Goal: Task Accomplishment & Management: Use online tool/utility

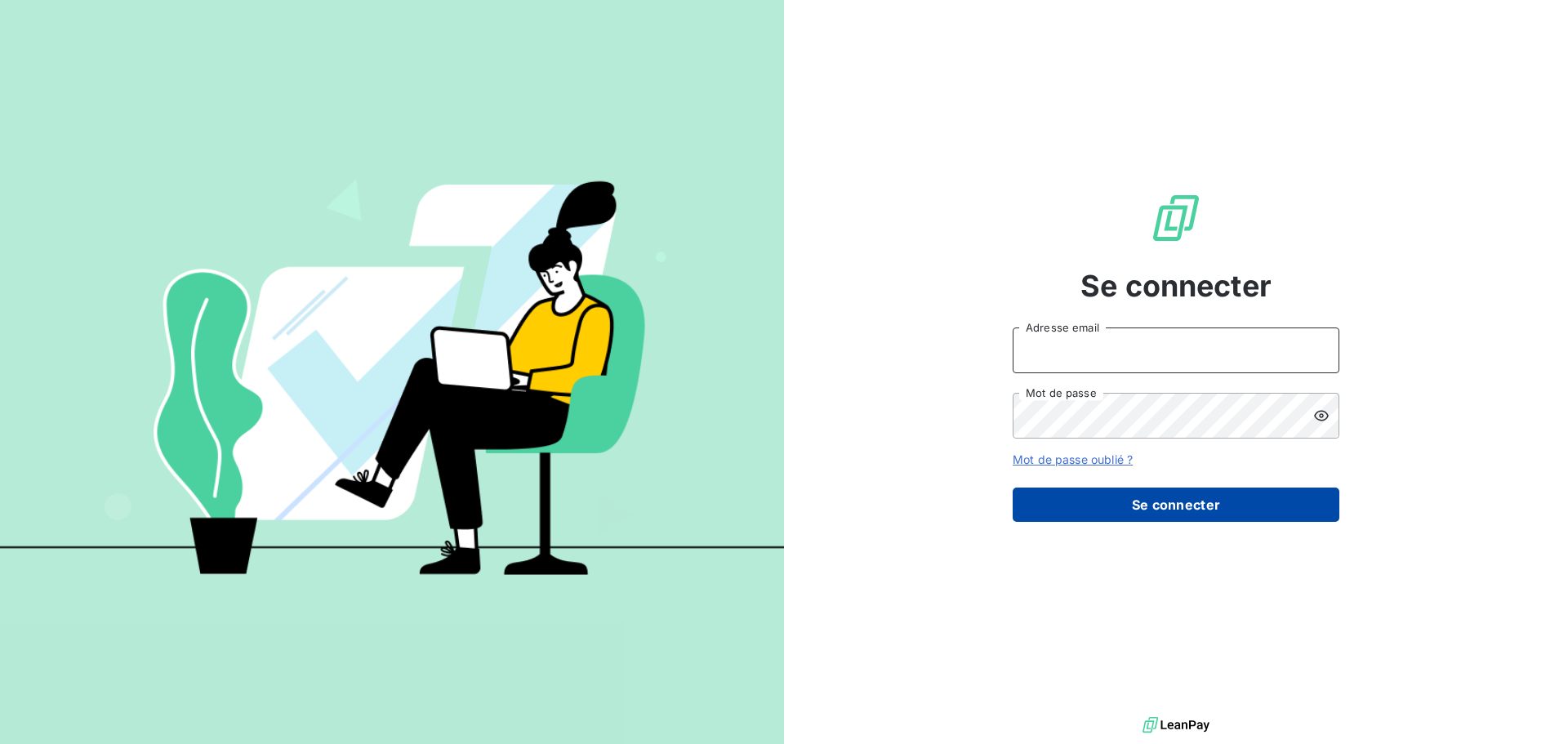
type input "[EMAIL_ADDRESS][DOMAIN_NAME]"
click at [1204, 499] on button "Se connecter" at bounding box center [1176, 505] width 327 height 35
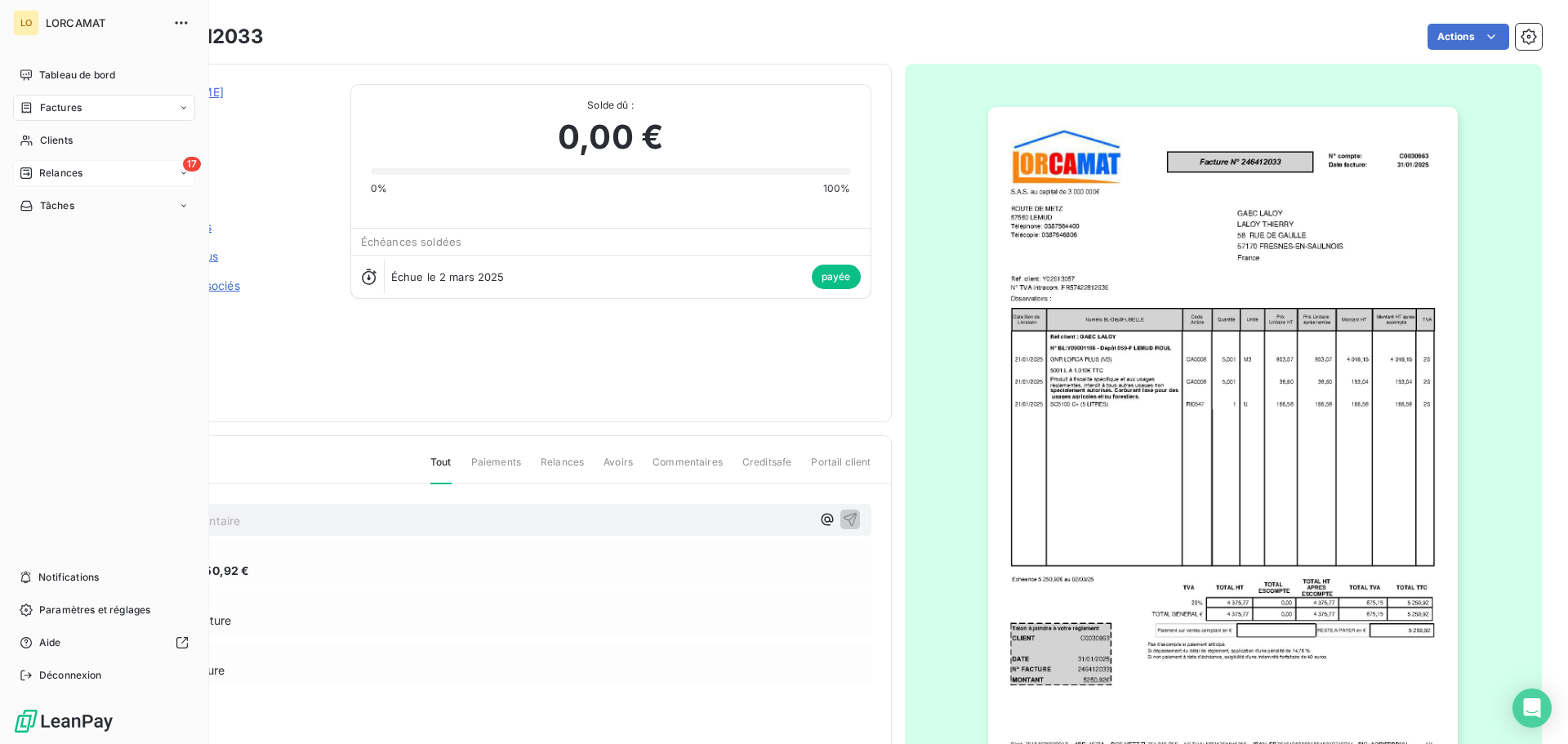
click at [35, 170] on div "Relances" at bounding box center [51, 174] width 63 height 15
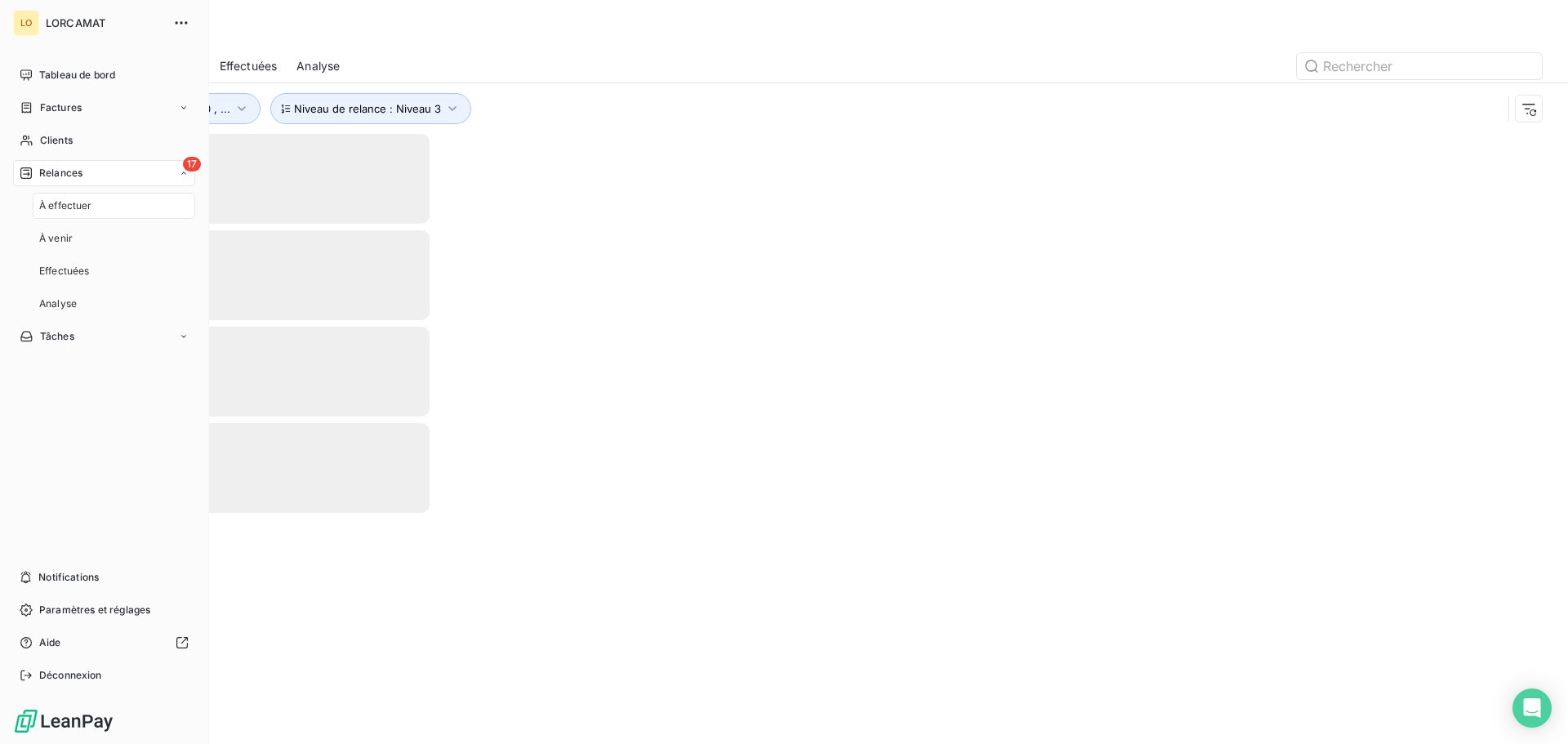
click at [145, 204] on div "À effectuer" at bounding box center [114, 206] width 163 height 26
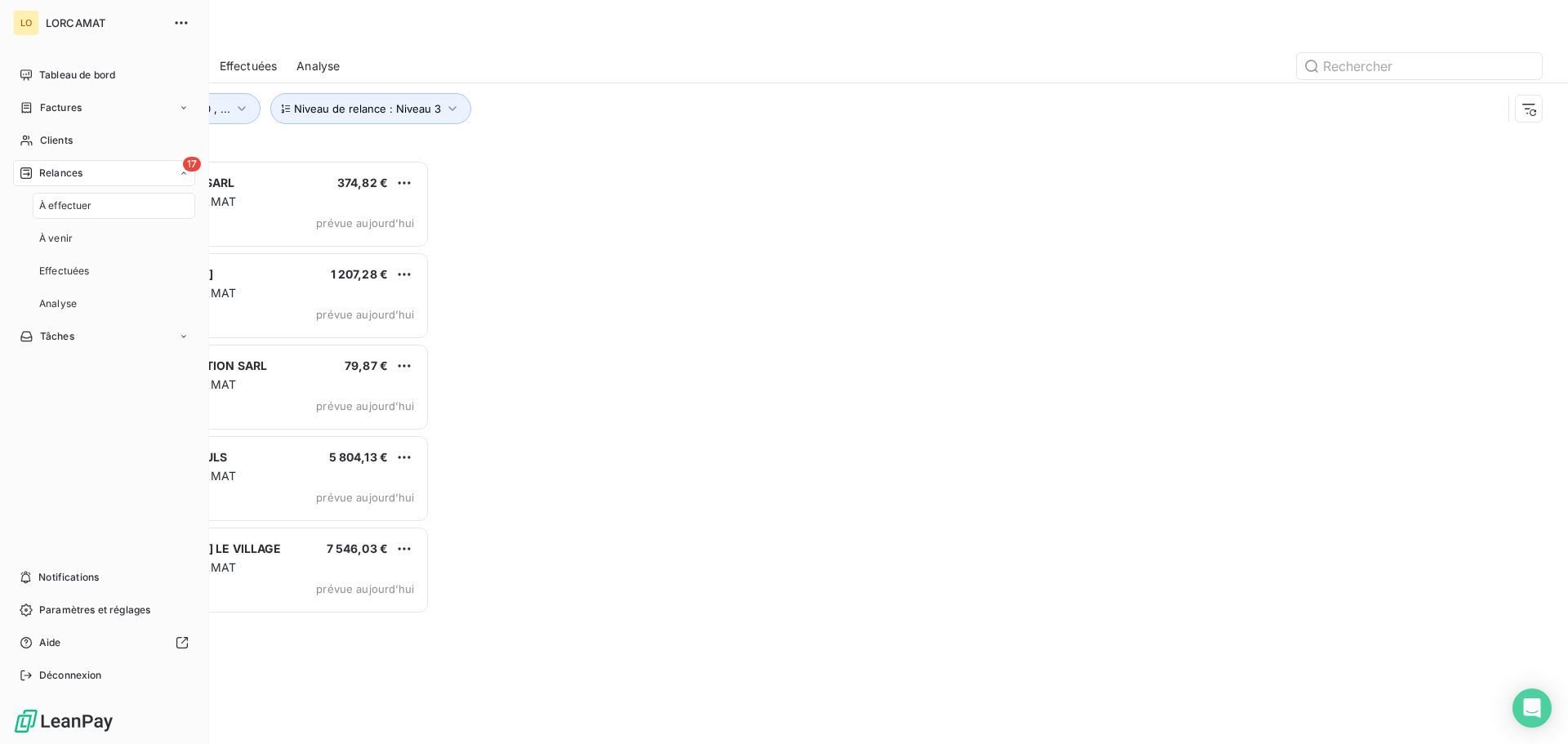
scroll to position [572, 339]
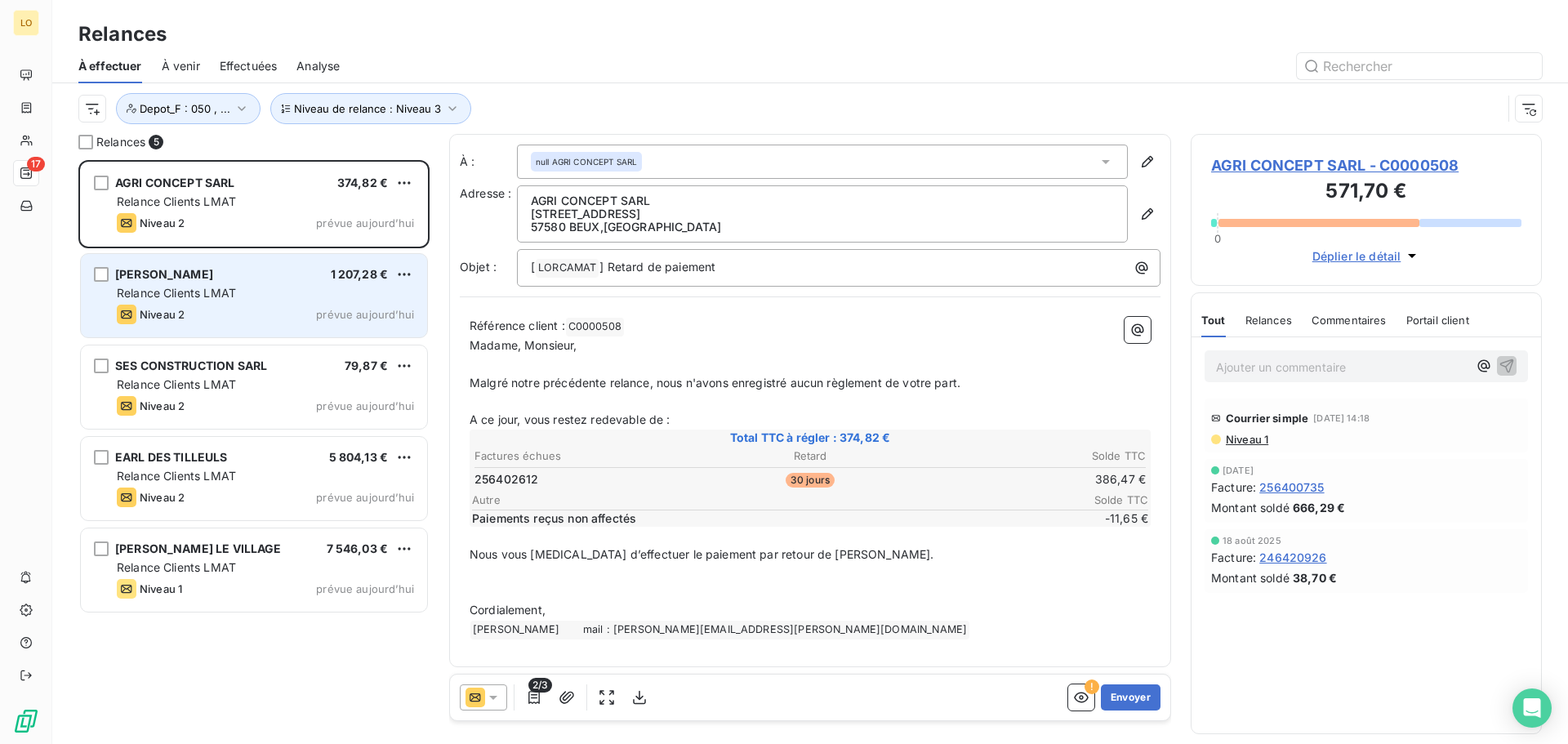
click at [255, 291] on div "Relance Clients LMAT" at bounding box center [265, 293] width 297 height 16
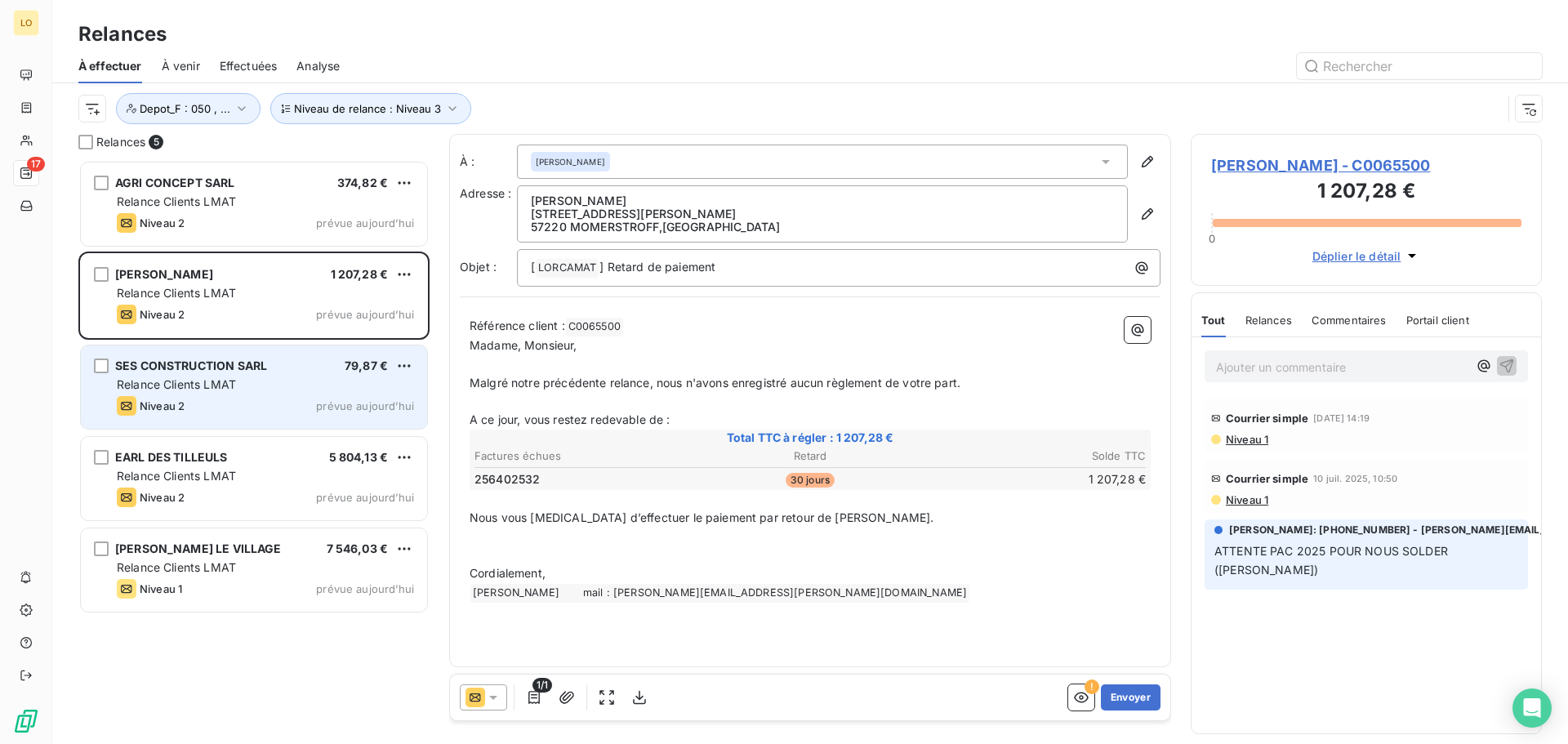
click at [328, 388] on div "Relance Clients LMAT" at bounding box center [265, 385] width 297 height 16
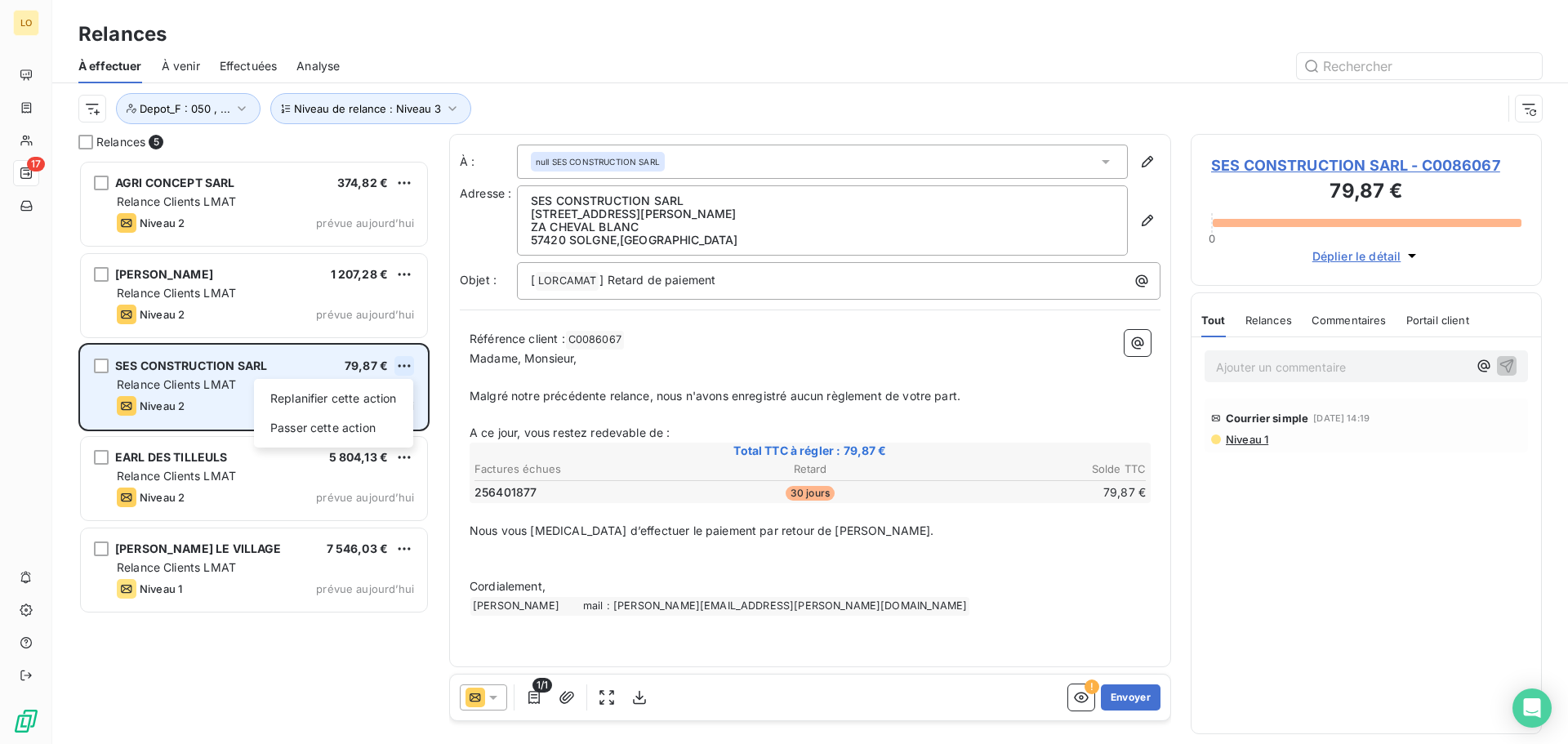
click at [406, 370] on html "LO 17 Relances À effectuer À venir Effectuées Analyse Niveau de relance : Nivea…" at bounding box center [784, 372] width 1568 height 744
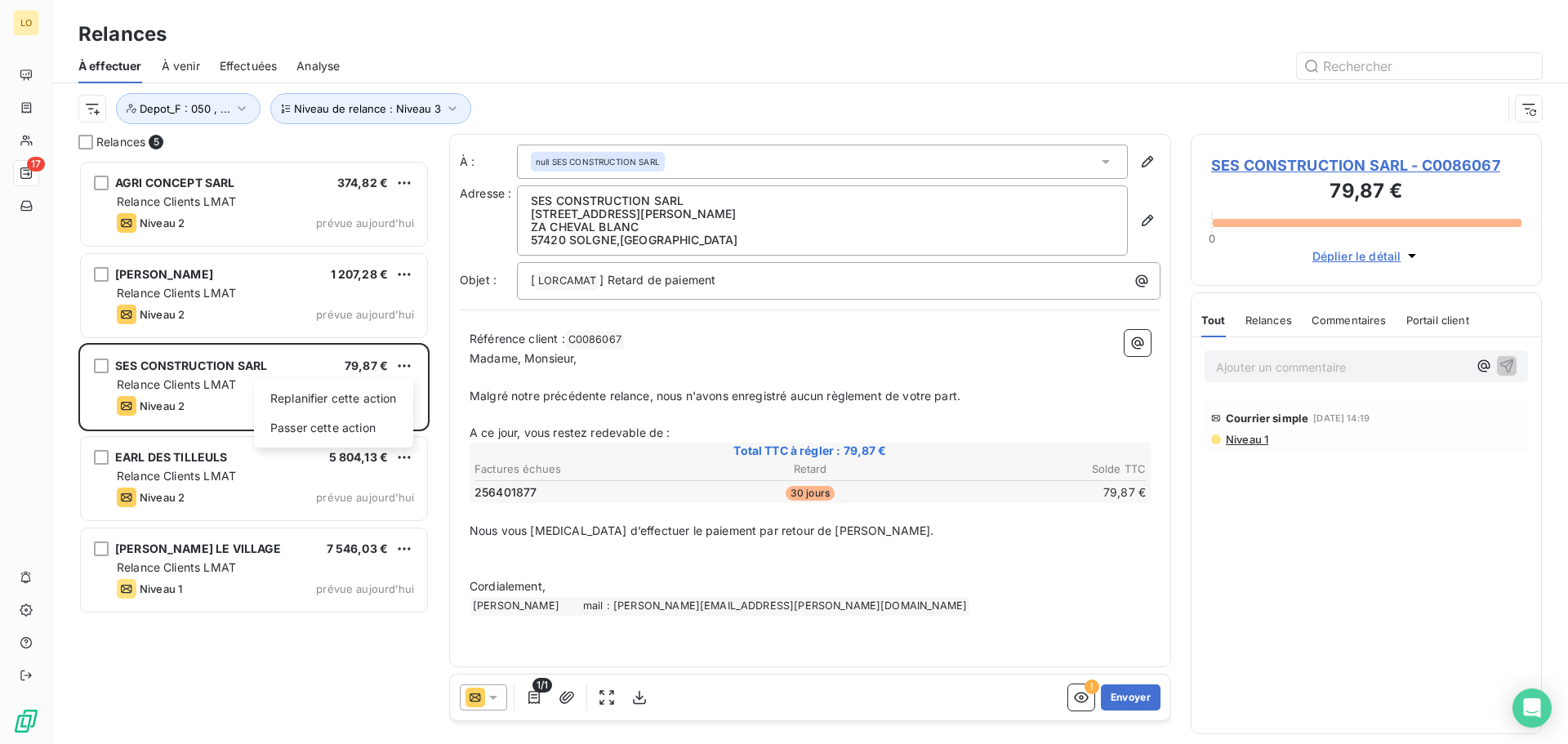
click at [200, 388] on html "LO 17 Relances À effectuer À venir Effectuées Analyse Niveau de relance : Nivea…" at bounding box center [784, 372] width 1568 height 744
click at [1142, 704] on button "Envoyer" at bounding box center [1130, 698] width 59 height 26
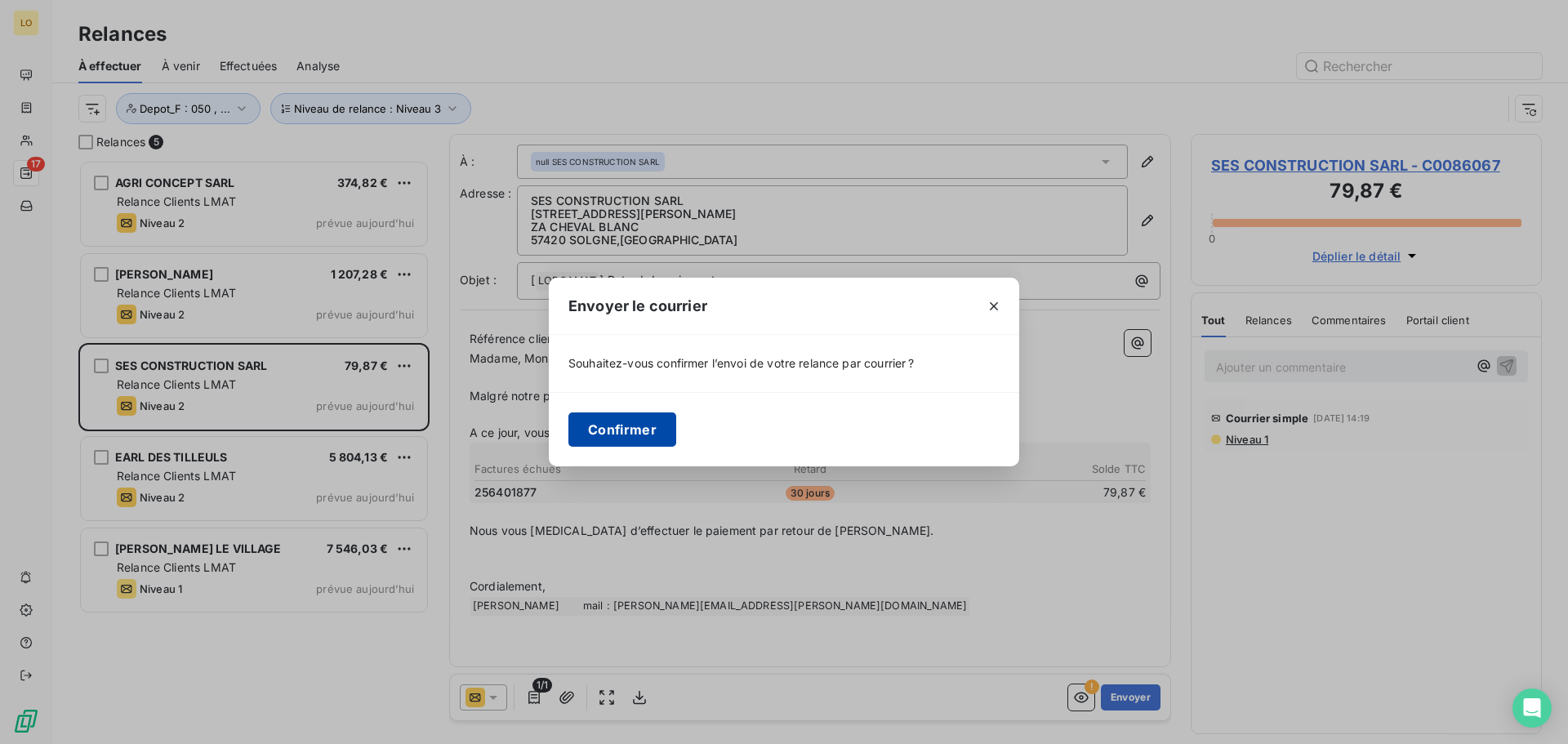
click at [596, 424] on button "Confirmer" at bounding box center [622, 430] width 108 height 35
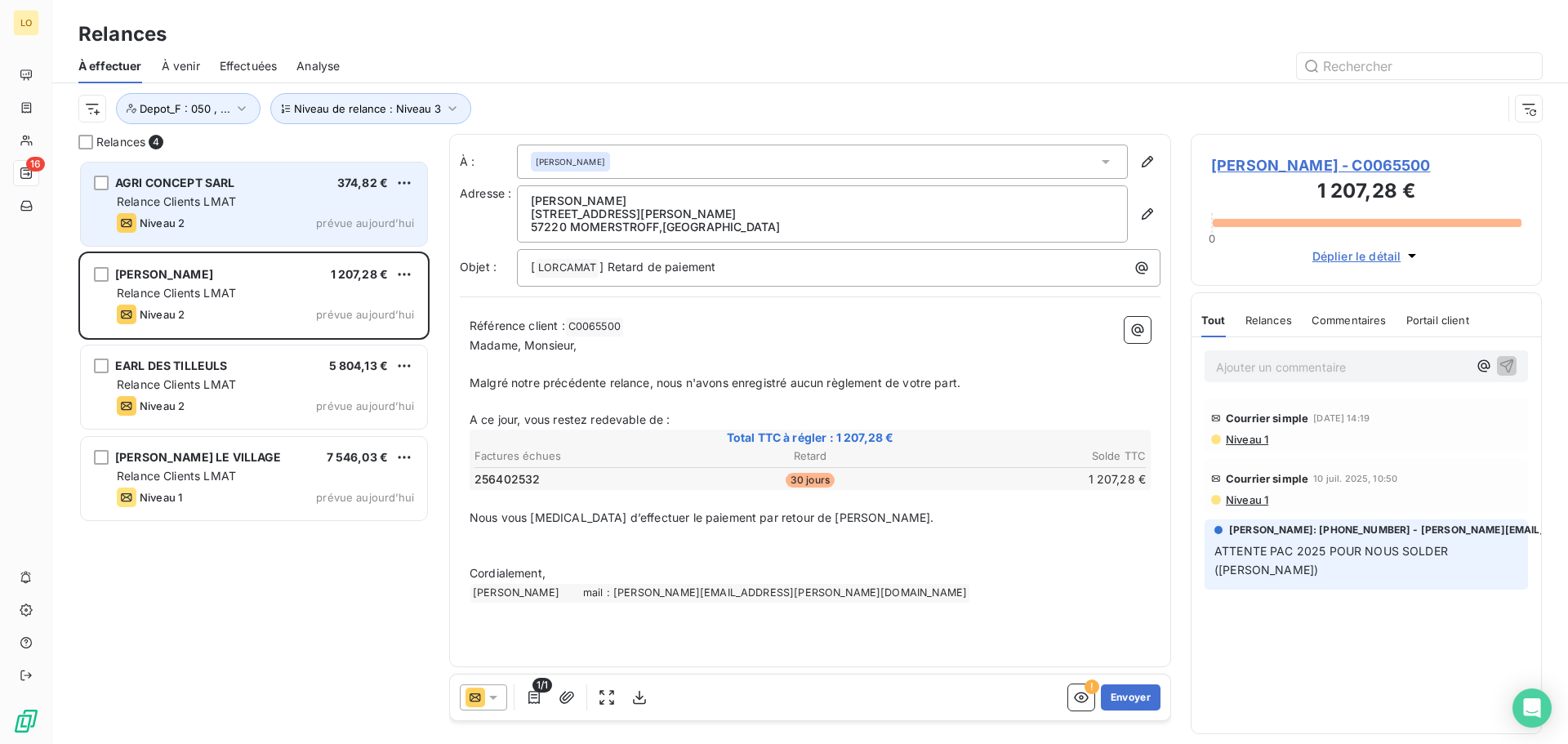
click at [247, 207] on div "Relance Clients LMAT" at bounding box center [265, 202] width 297 height 16
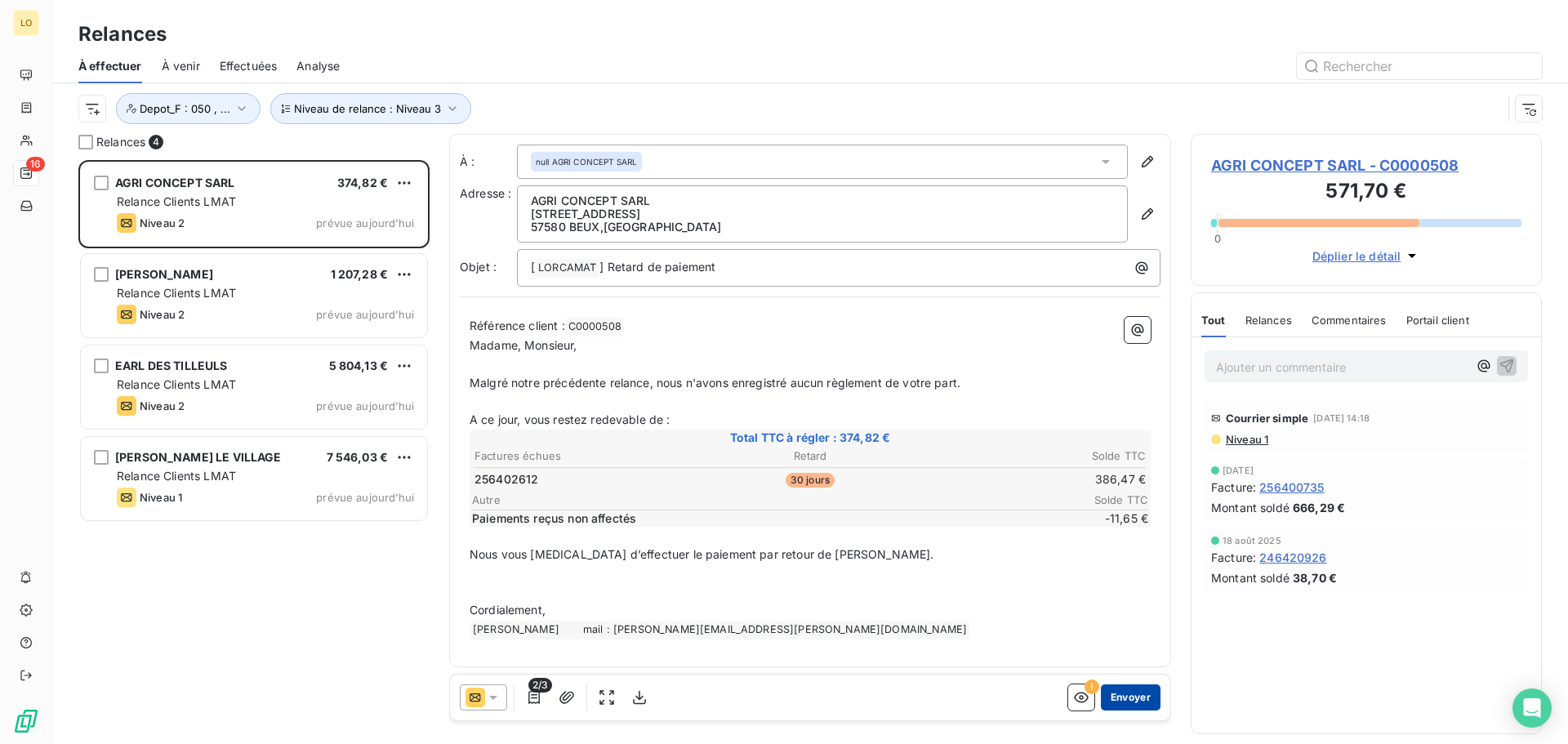
click at [1136, 699] on button "Envoyer" at bounding box center [1130, 698] width 59 height 26
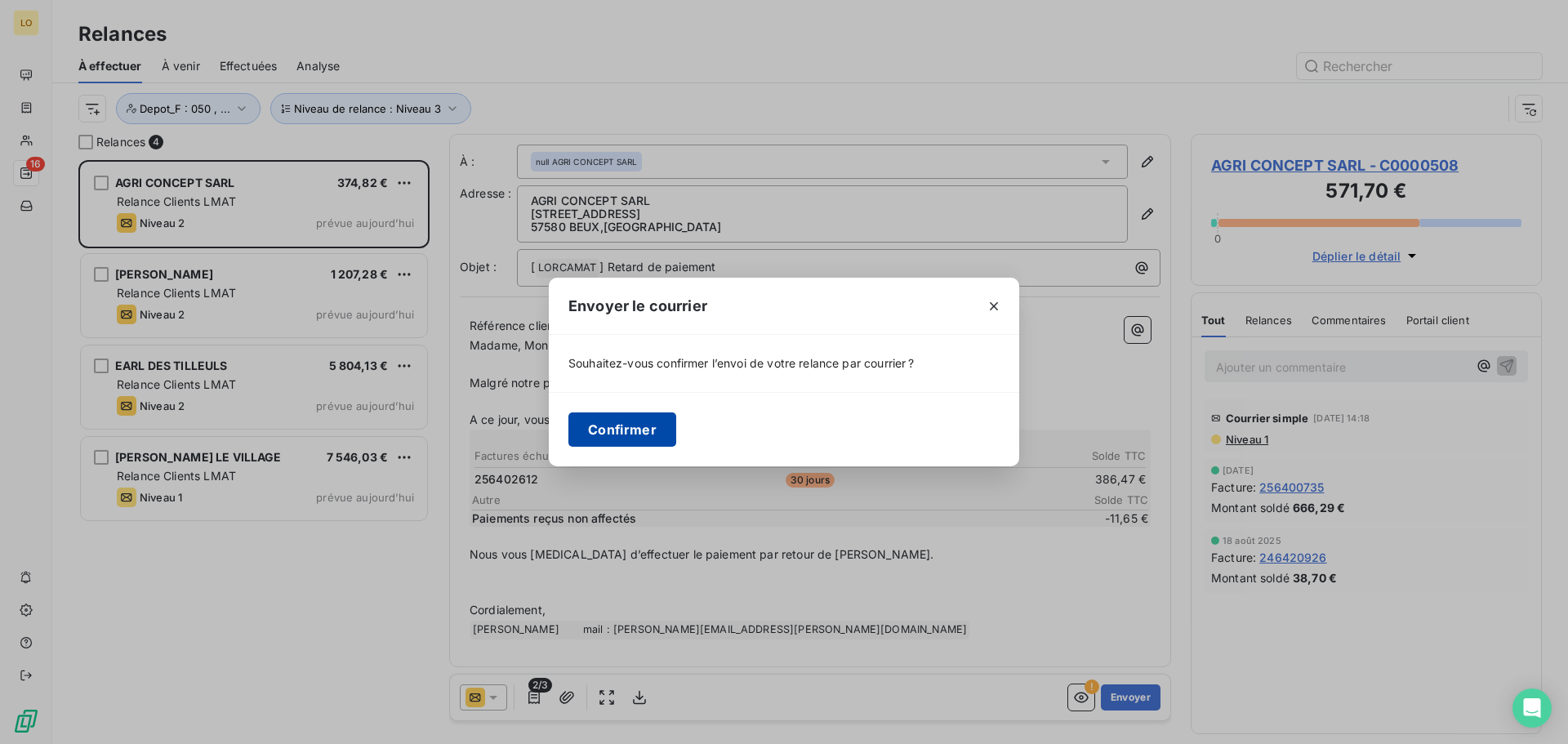
click at [609, 423] on button "Confirmer" at bounding box center [622, 430] width 108 height 35
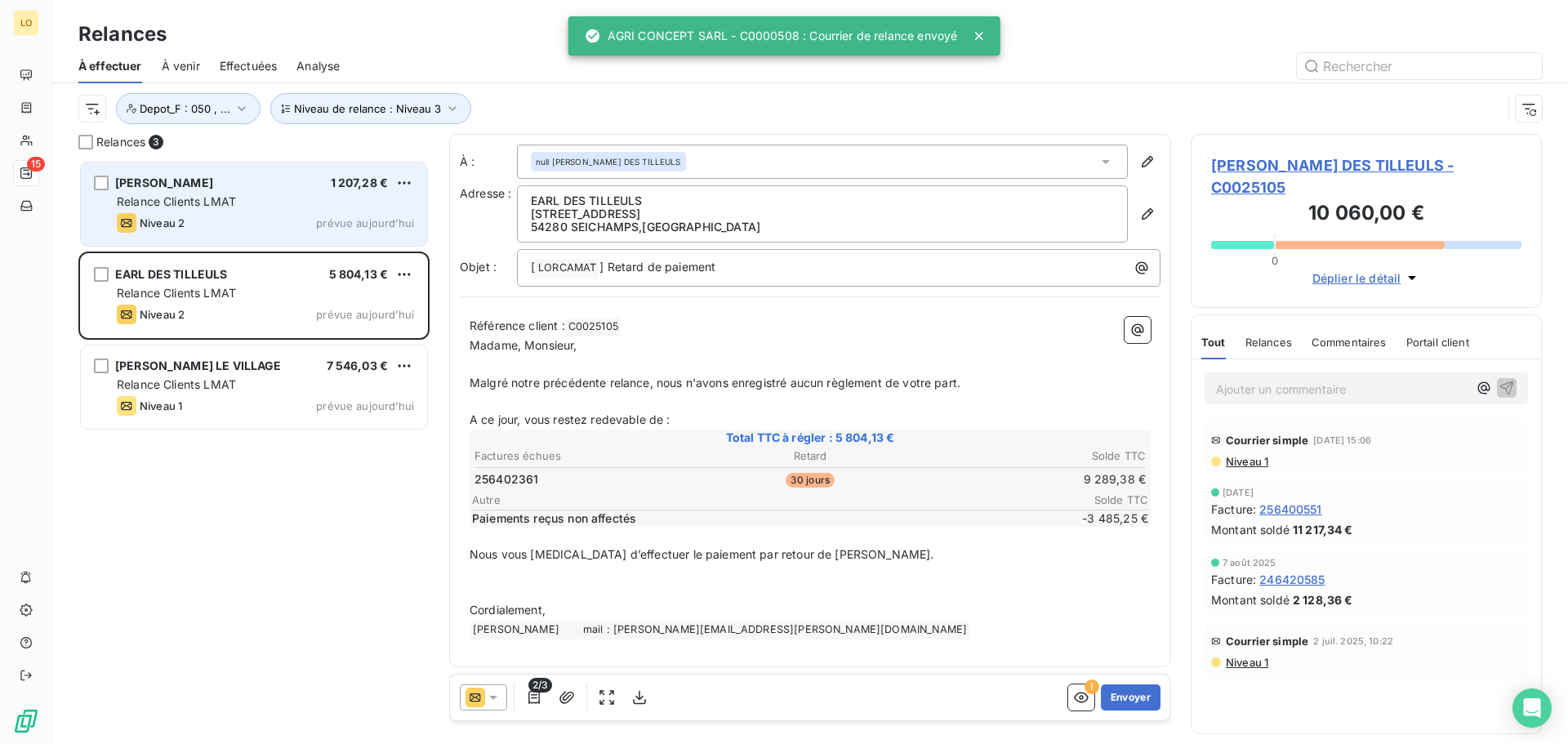
click at [170, 215] on div "Niveau 2" at bounding box center [151, 223] width 67 height 20
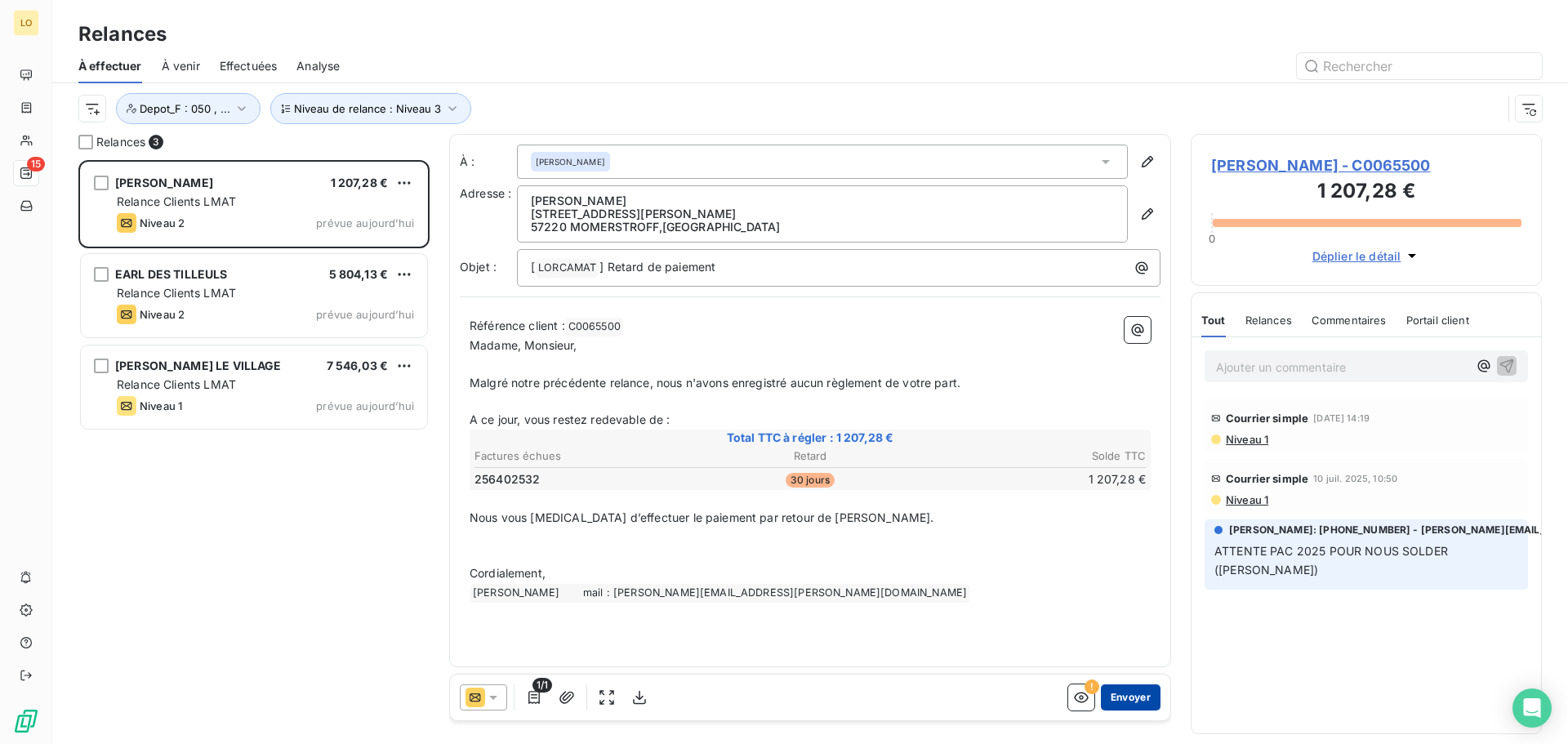
click at [1141, 695] on button "Envoyer" at bounding box center [1130, 698] width 59 height 26
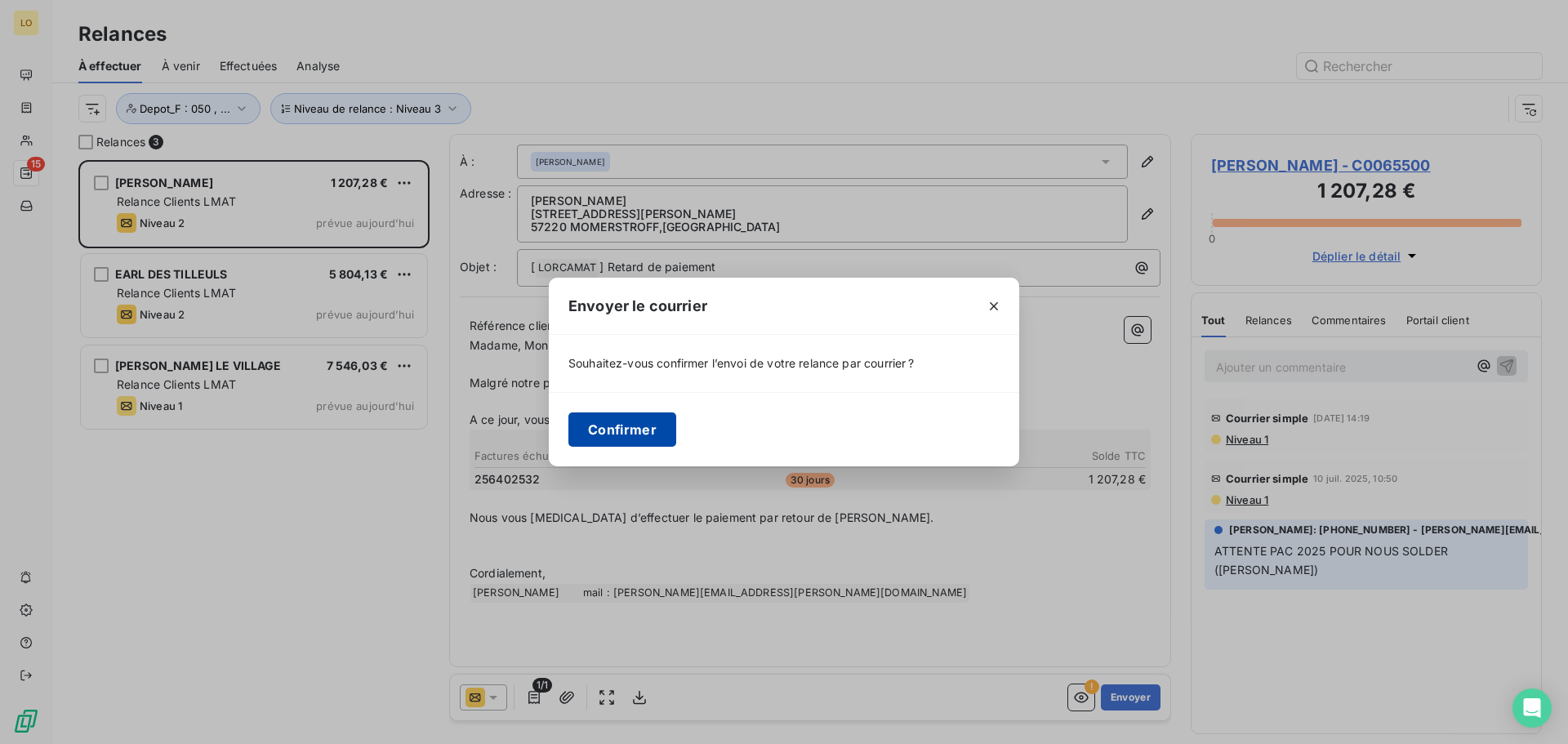
click at [622, 430] on button "Confirmer" at bounding box center [622, 430] width 108 height 35
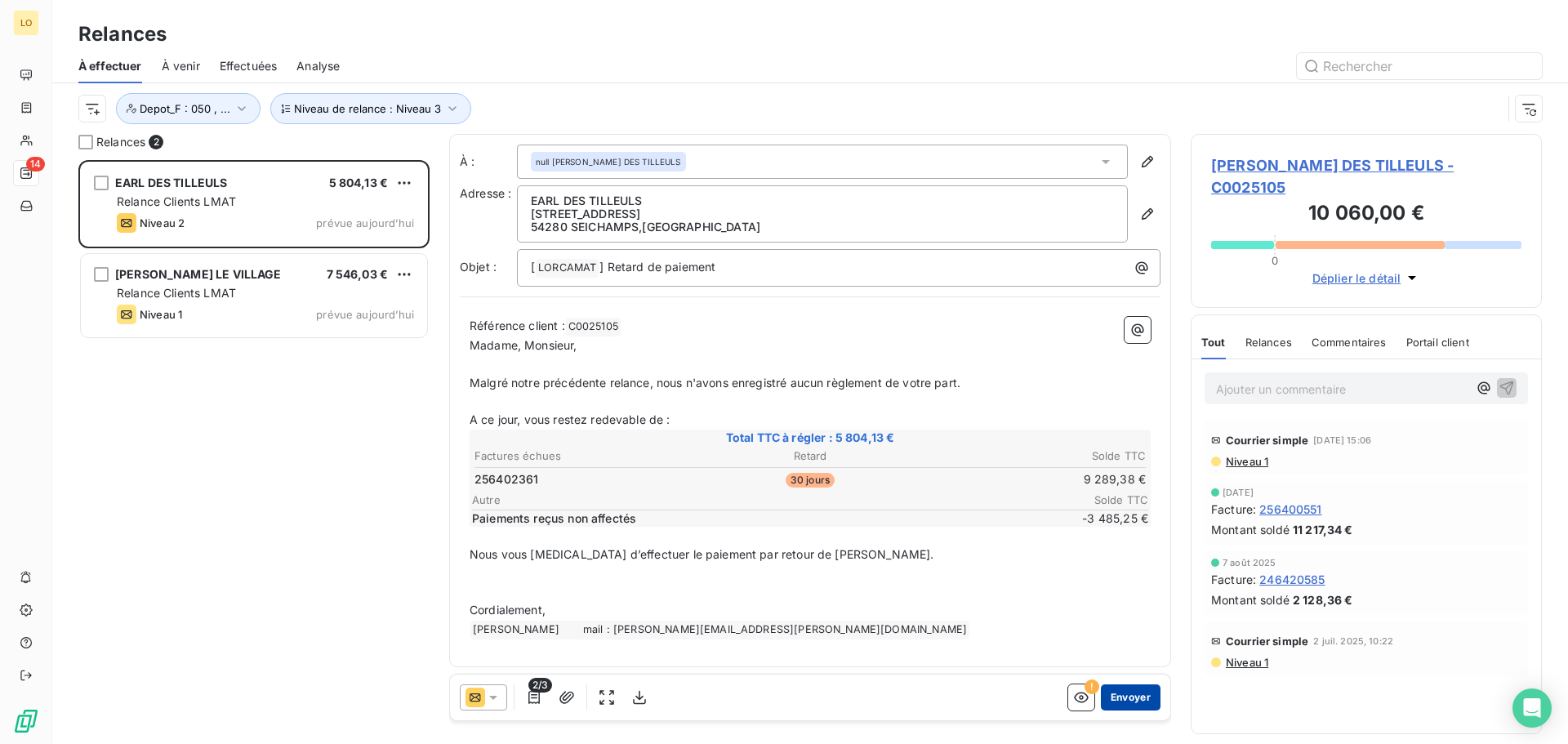
click at [1134, 701] on button "Envoyer" at bounding box center [1130, 698] width 59 height 26
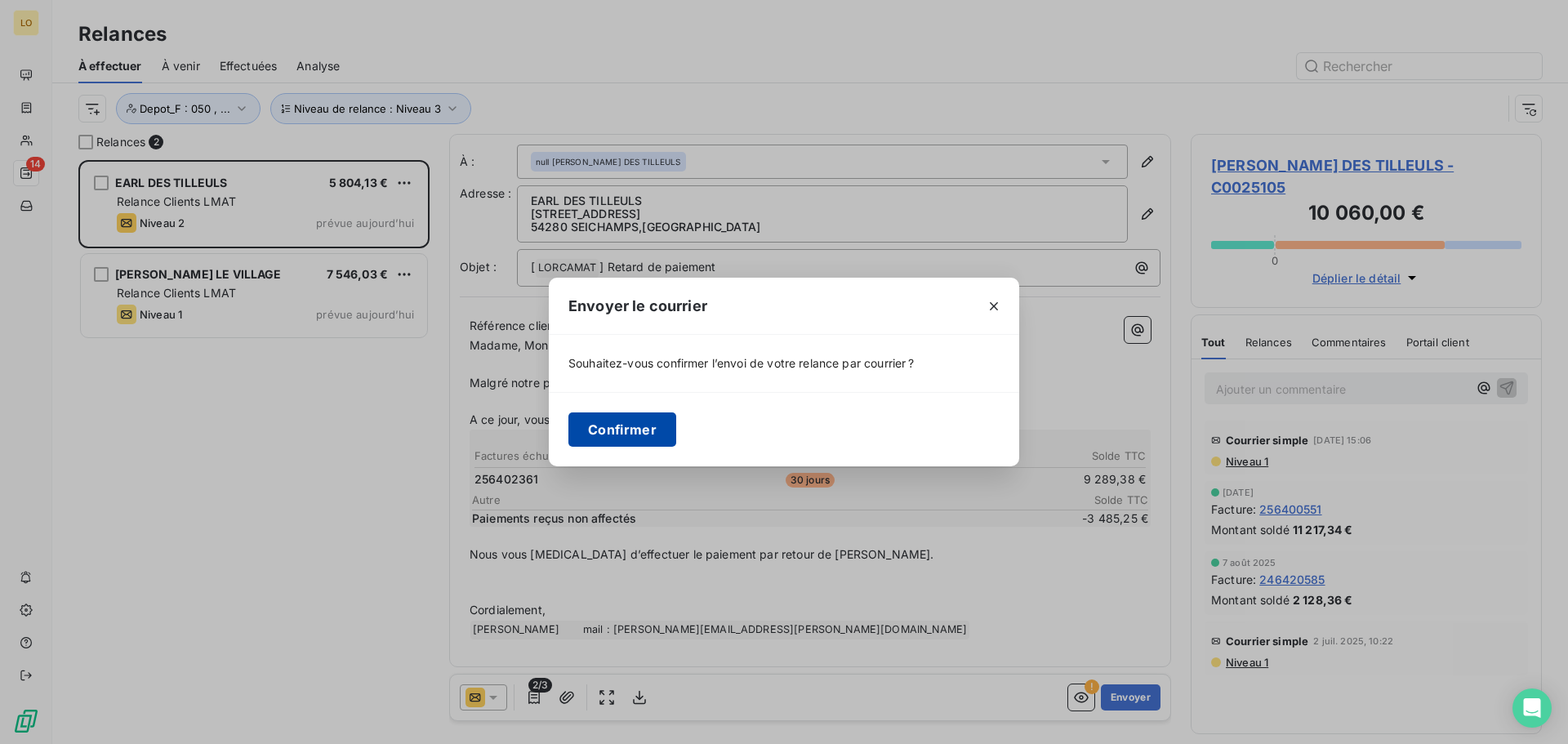
click at [596, 429] on button "Confirmer" at bounding box center [622, 430] width 108 height 35
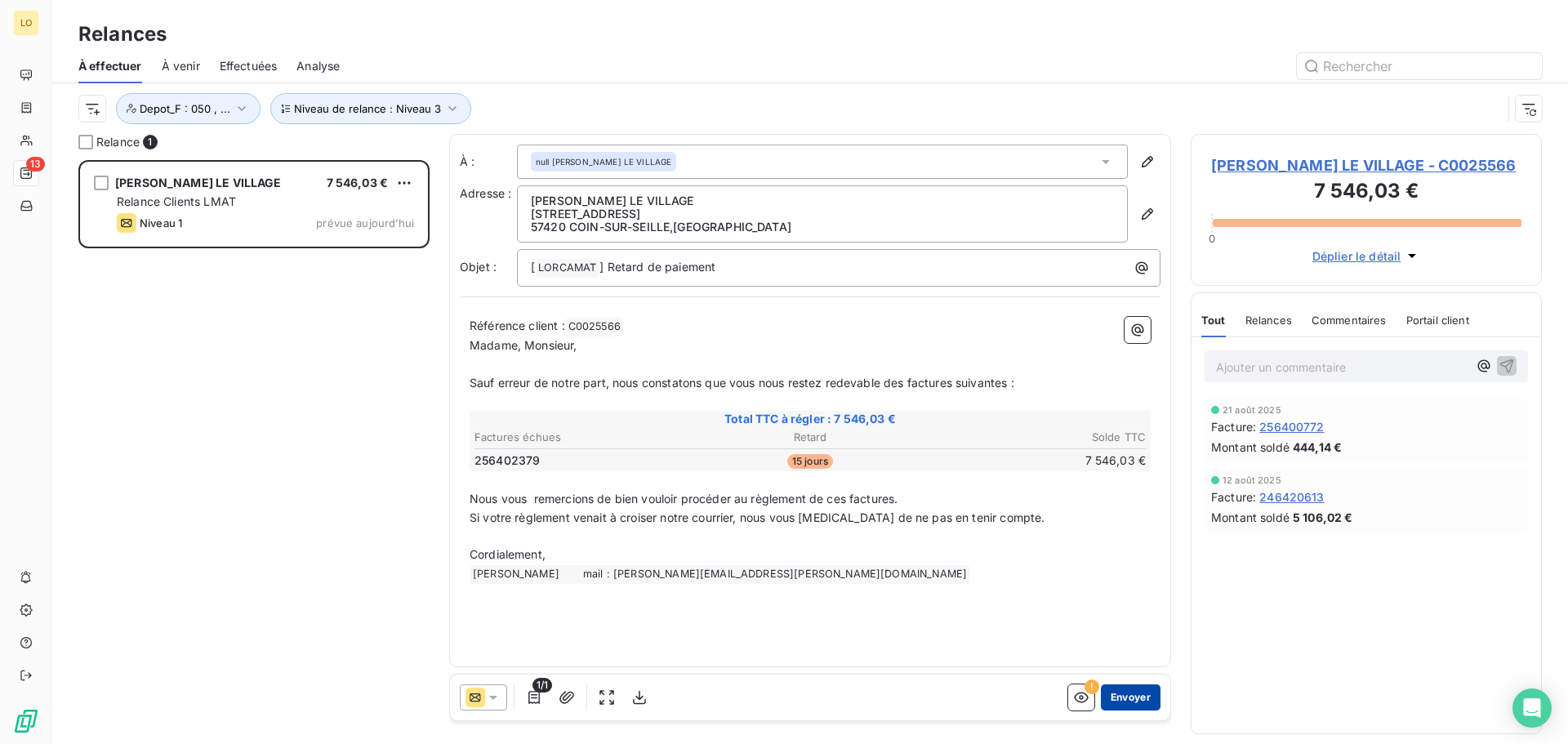
click at [1117, 700] on button "Envoyer" at bounding box center [1130, 698] width 59 height 26
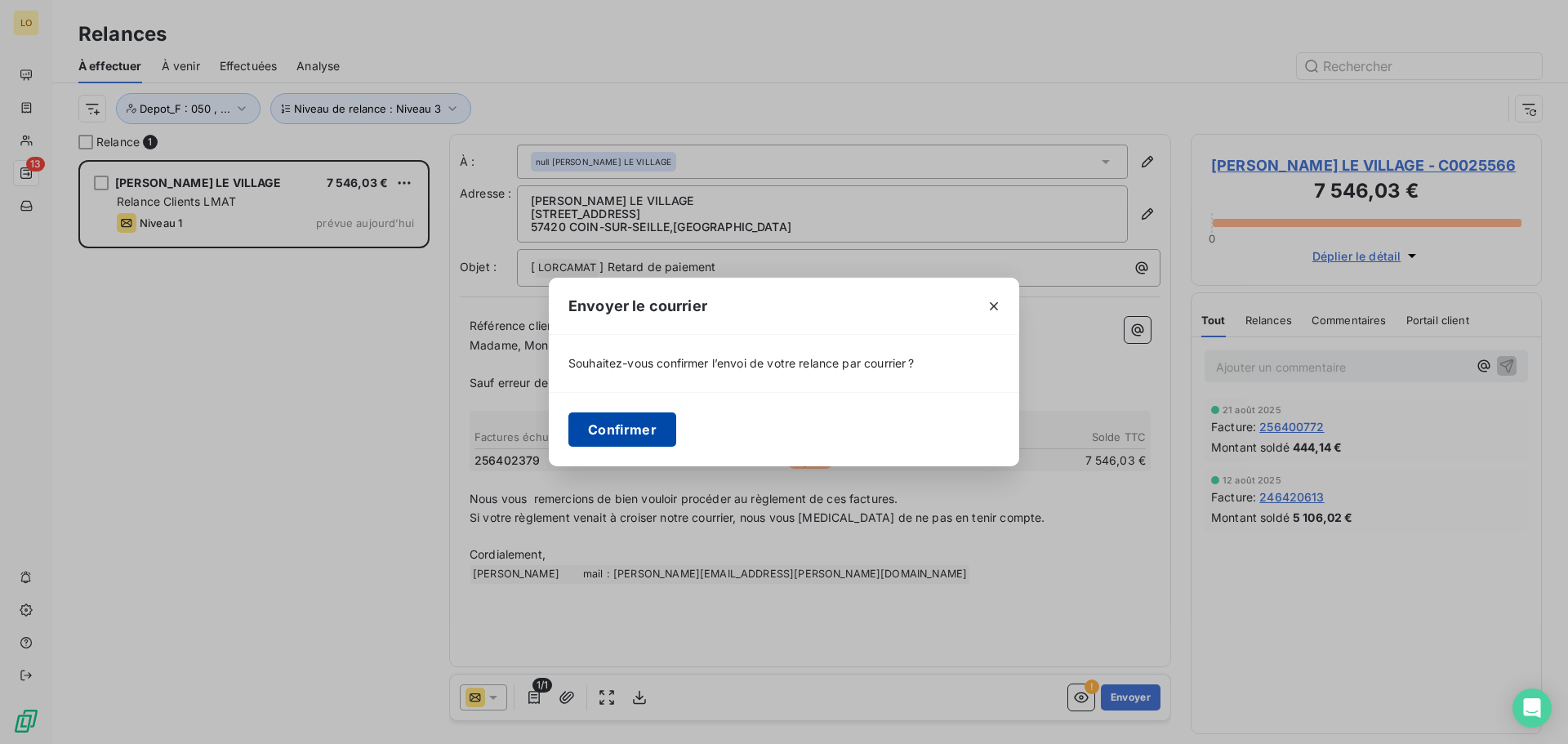
click at [615, 419] on button "Confirmer" at bounding box center [622, 430] width 108 height 35
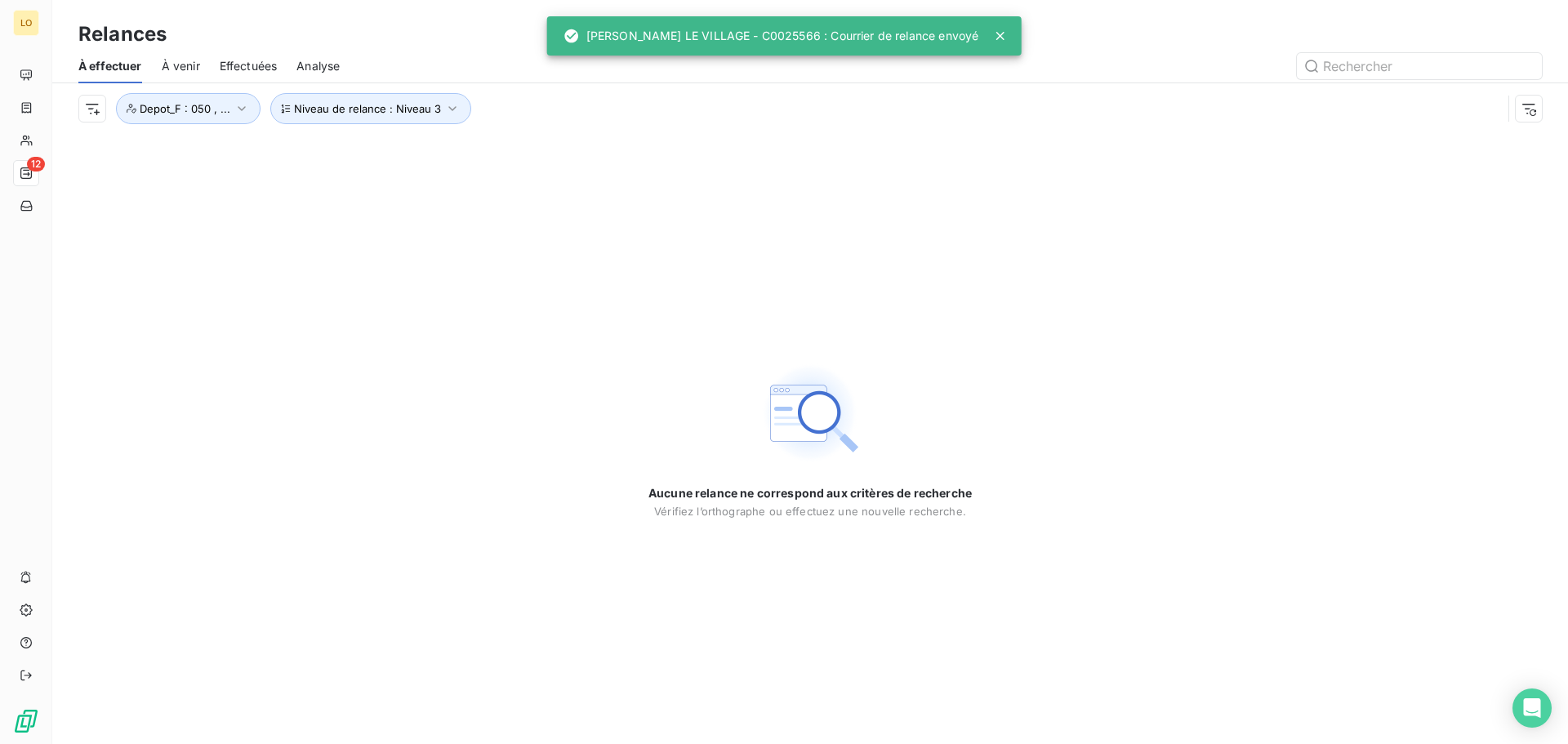
click at [304, 67] on span "Analyse" at bounding box center [318, 66] width 44 height 16
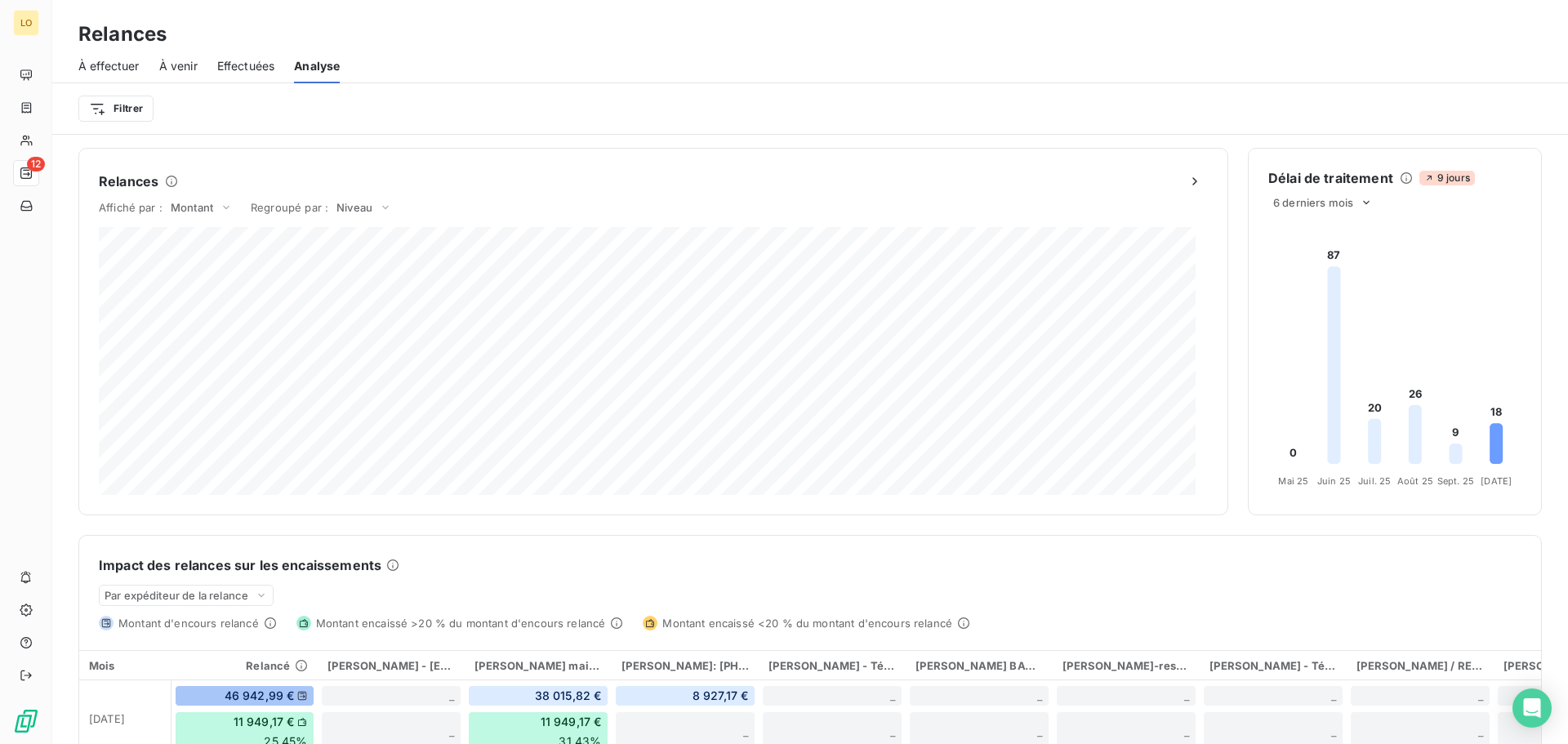
click at [236, 69] on span "Effectuées" at bounding box center [246, 66] width 58 height 16
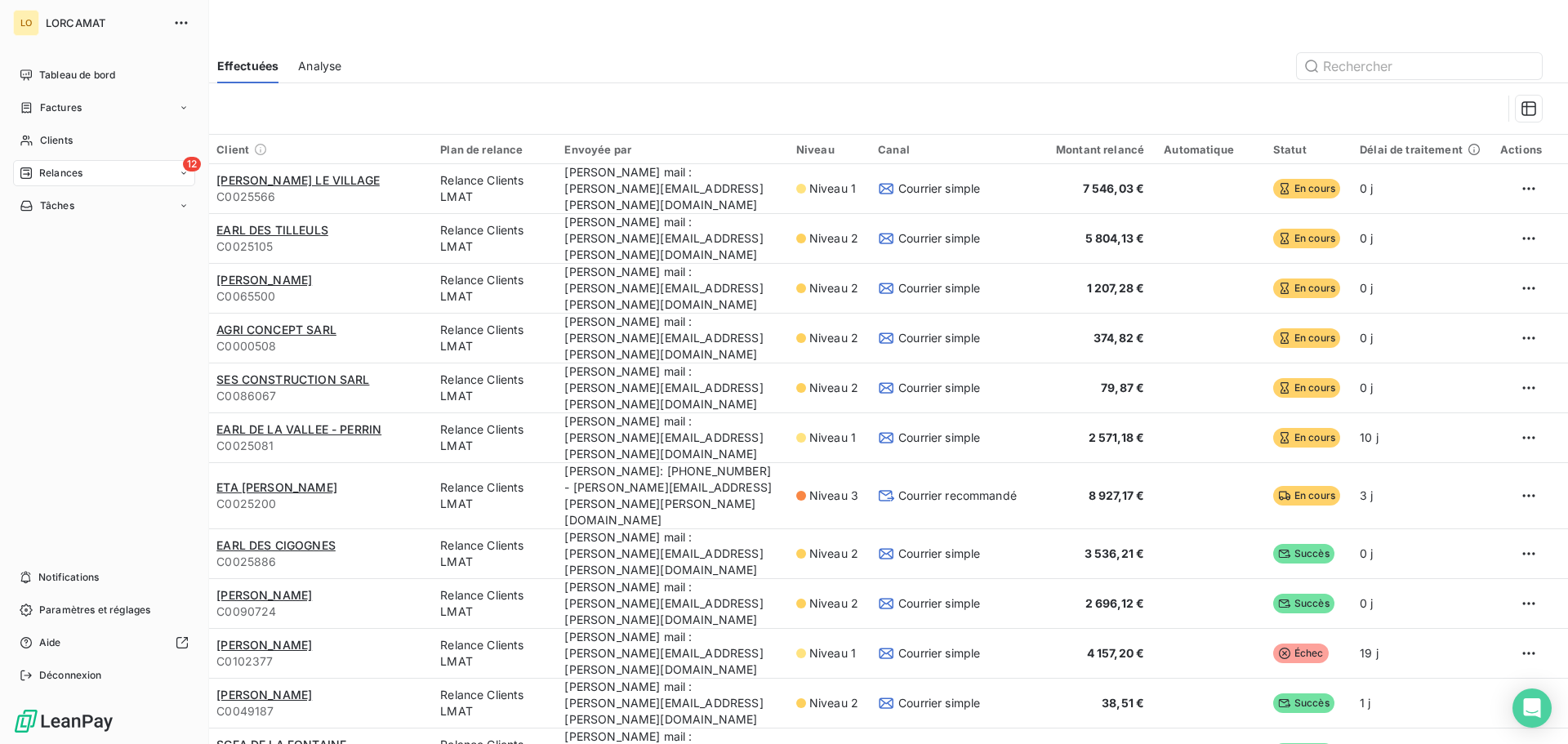
click at [31, 176] on icon at bounding box center [26, 174] width 12 height 12
click at [87, 242] on div "À venir" at bounding box center [114, 239] width 163 height 26
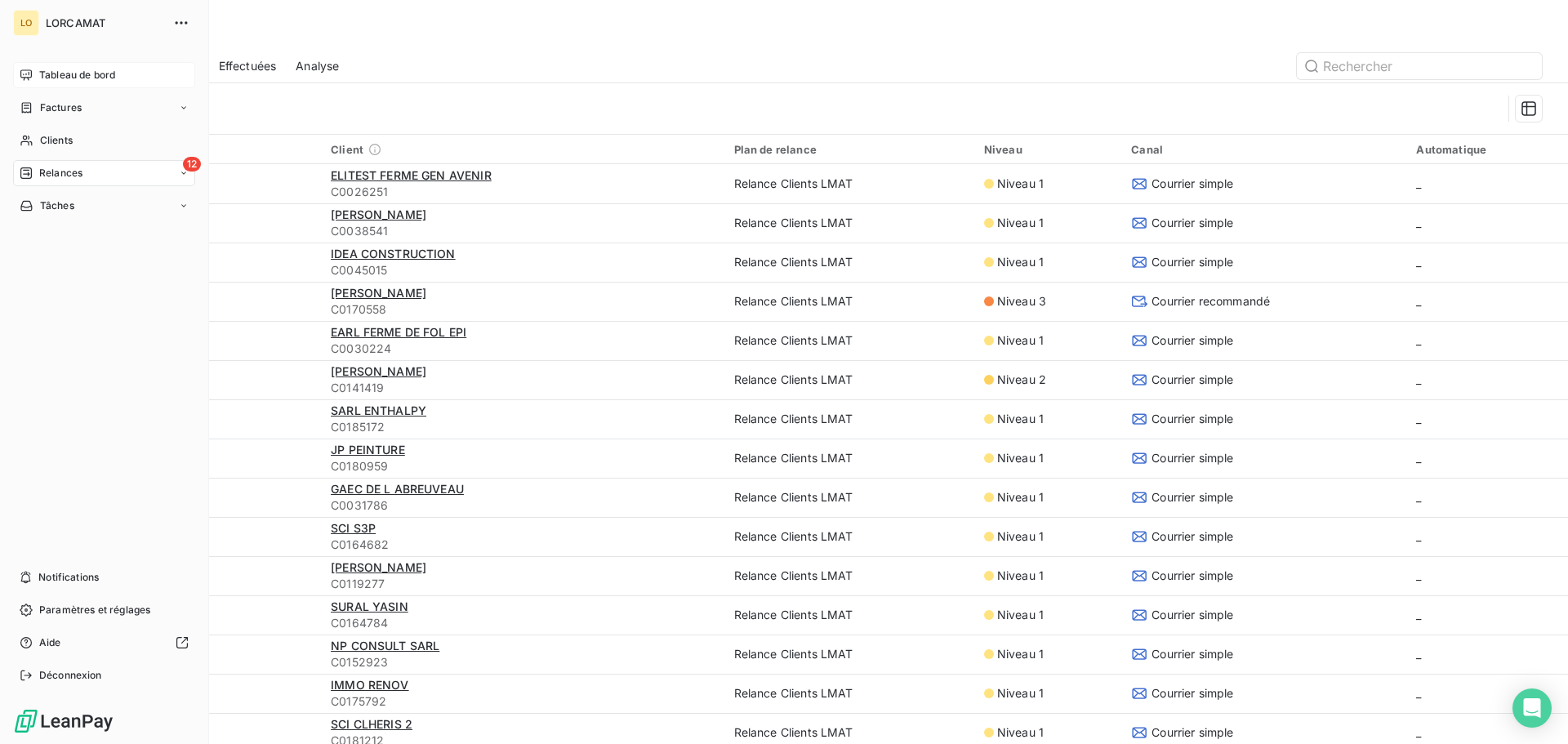
click at [51, 68] on span "Tableau de bord" at bounding box center [77, 75] width 76 height 15
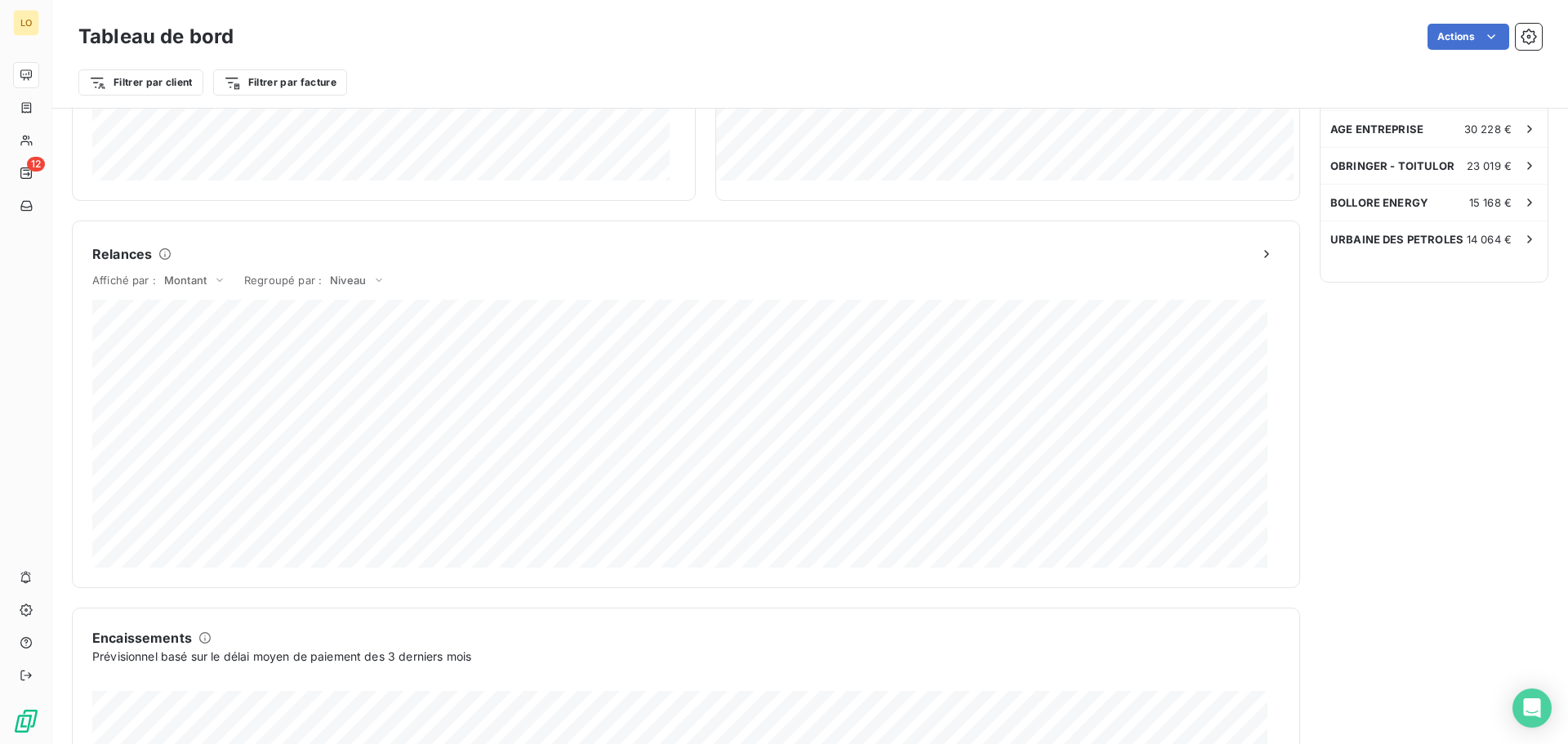
scroll to position [654, 0]
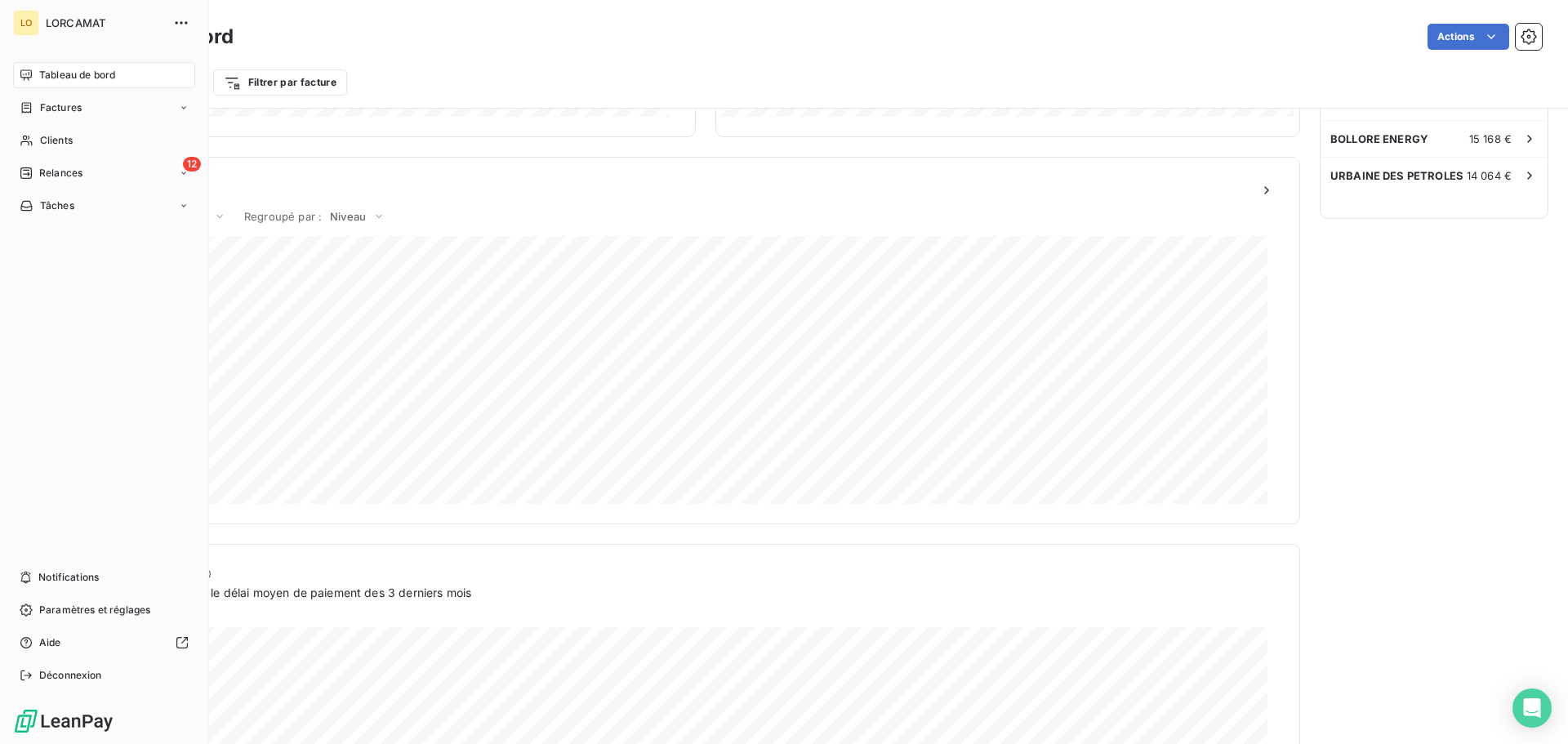
click at [117, 485] on div "Tableau de bord Factures Clients 12 Relances Tâches Notifications Paramètres et…" at bounding box center [104, 374] width 182 height 626
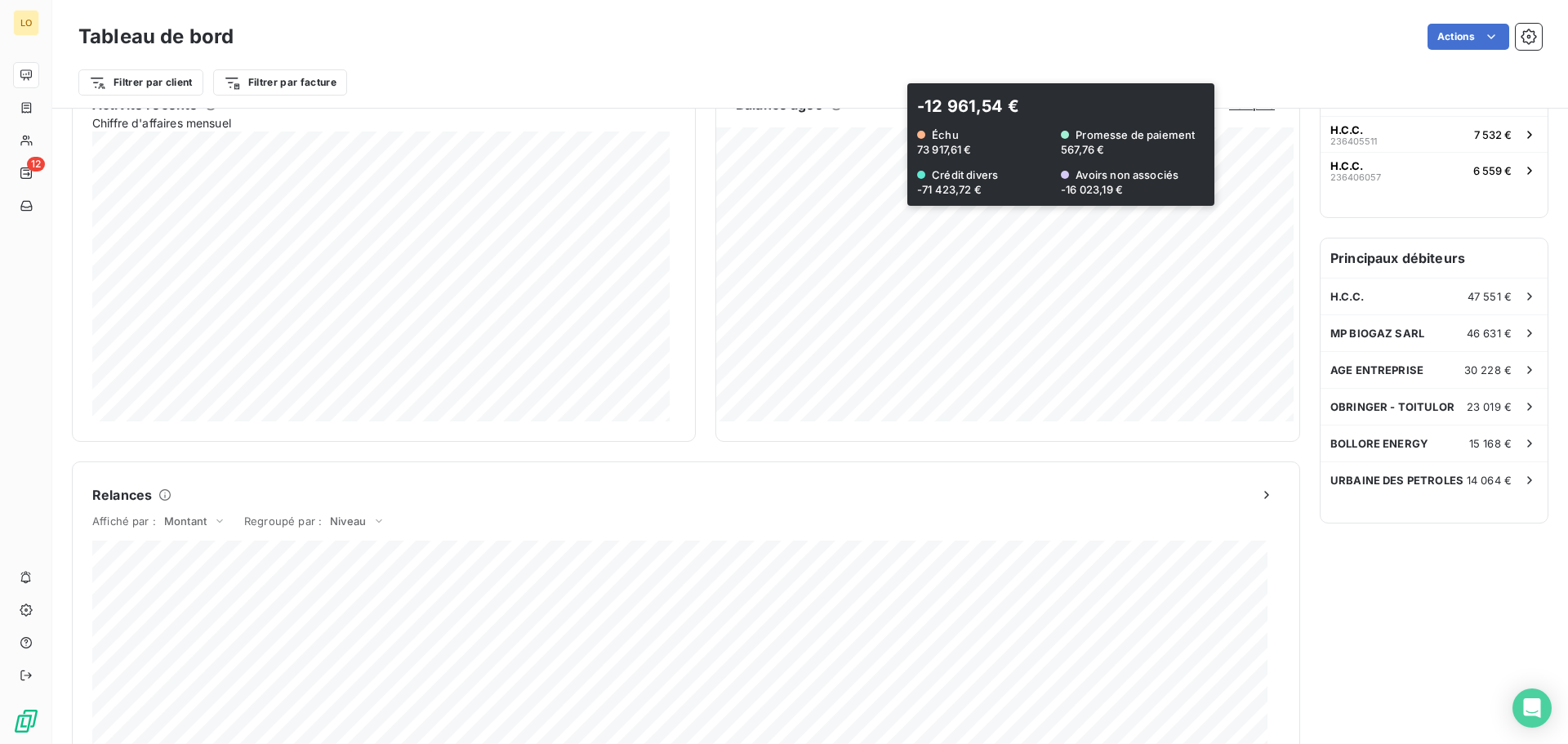
scroll to position [409, 0]
